Goal: Information Seeking & Learning: Learn about a topic

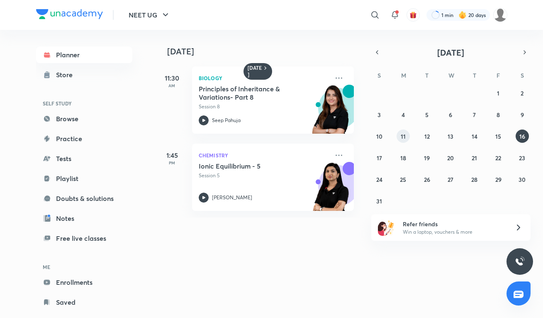
click at [402, 135] on abbr "11" at bounding box center [402, 136] width 5 height 8
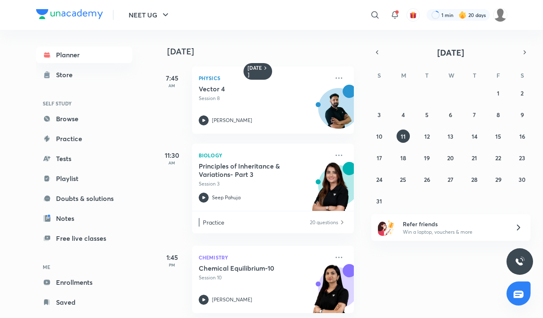
click at [410, 269] on div "11 August 7:45 AM Physics Vector 4 Session 8 Anupam Upadhayay 11:30 AM Biology …" at bounding box center [348, 174] width 386 height 288
click at [432, 266] on div "11 August 7:45 AM Physics Vector 4 Session 8 Anupam Upadhayay 11:30 AM Biology …" at bounding box center [348, 174] width 386 height 288
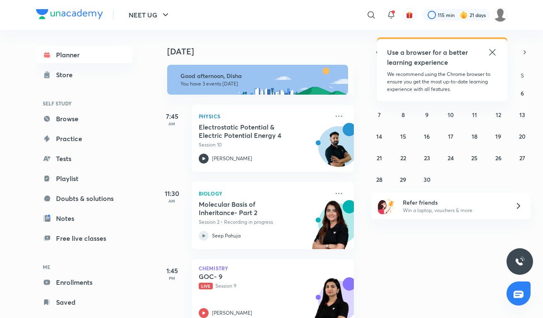
click at [494, 50] on icon at bounding box center [492, 52] width 6 height 6
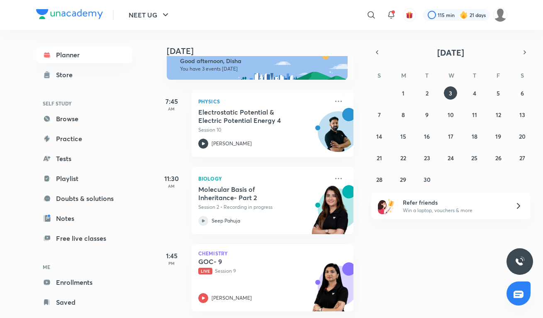
scroll to position [15, 0]
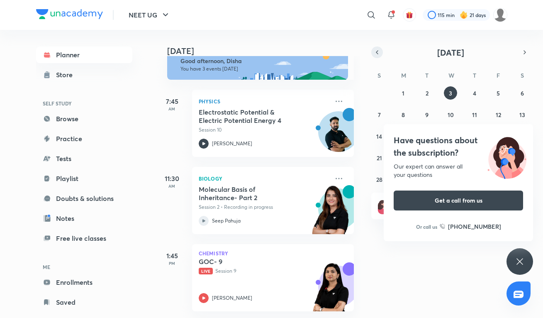
click at [374, 51] on icon "button" at bounding box center [376, 51] width 7 height 7
click at [521, 257] on icon at bounding box center [519, 261] width 10 height 10
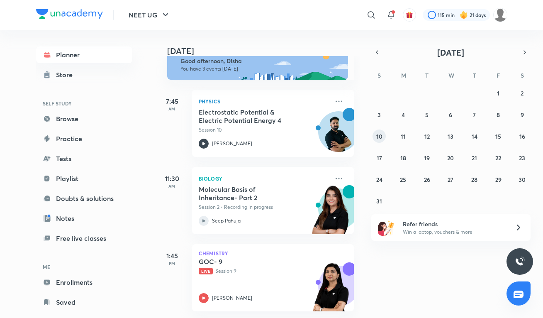
click at [377, 134] on abbr "10" at bounding box center [379, 136] width 6 height 8
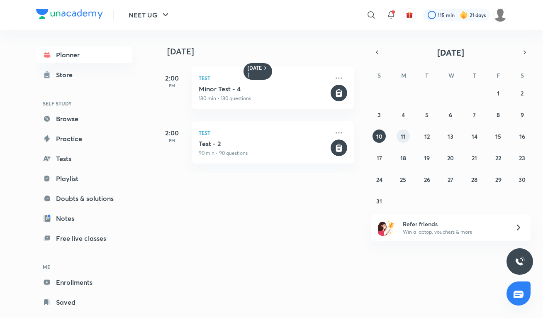
click at [402, 135] on abbr "11" at bounding box center [402, 136] width 5 height 8
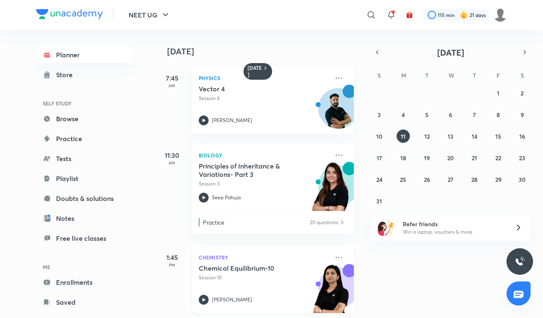
click at [222, 261] on p "Chemistry" at bounding box center [264, 257] width 130 height 10
